Goal: Task Accomplishment & Management: Use online tool/utility

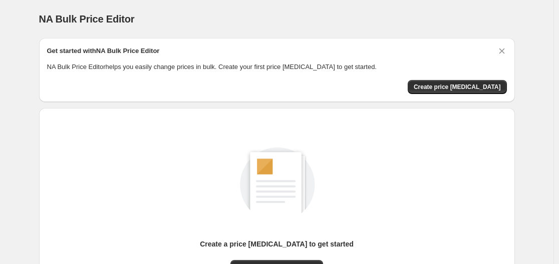
scroll to position [100, 0]
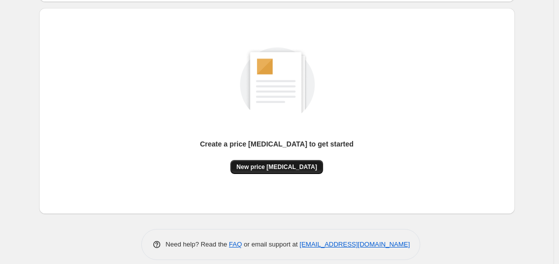
click at [280, 168] on span "New price [MEDICAL_DATA]" at bounding box center [276, 167] width 81 height 8
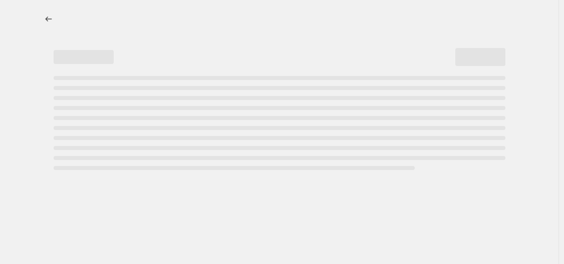
select select "percentage"
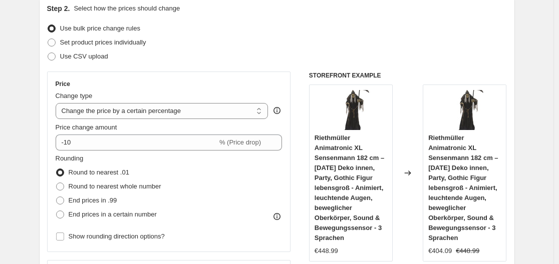
scroll to position [100, 0]
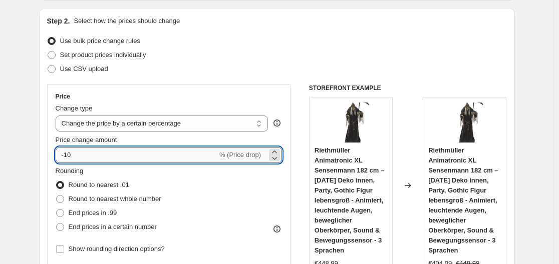
click at [167, 159] on input "-10" at bounding box center [137, 155] width 162 height 16
type input "-1"
type input "-35"
click at [219, 65] on div "Use CSV upload" at bounding box center [277, 69] width 460 height 14
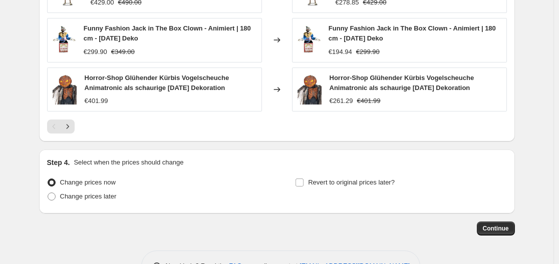
scroll to position [773, 0]
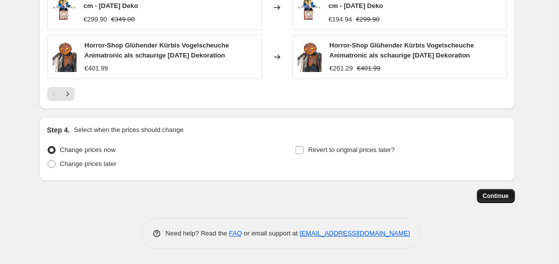
click at [497, 191] on button "Continue" at bounding box center [496, 196] width 38 height 14
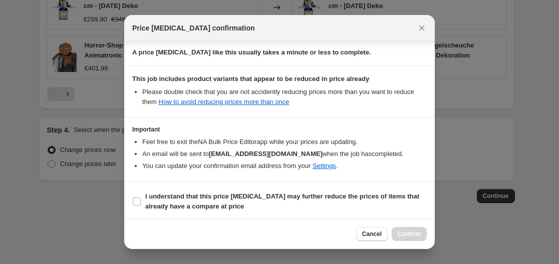
scroll to position [157, 0]
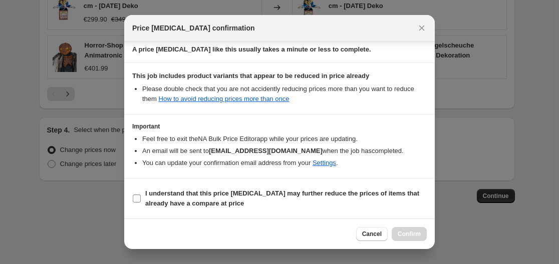
click at [304, 194] on b "I understand that this price [MEDICAL_DATA] may further reduce the prices of it…" at bounding box center [282, 199] width 274 height 18
click at [141, 195] on input "I understand that this price [MEDICAL_DATA] may further reduce the prices of it…" at bounding box center [137, 199] width 8 height 8
checkbox input "true"
click at [410, 232] on span "Confirm" at bounding box center [409, 234] width 23 height 8
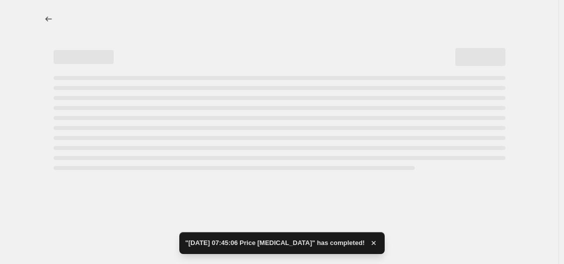
select select "percentage"
